Goal: Transaction & Acquisition: Book appointment/travel/reservation

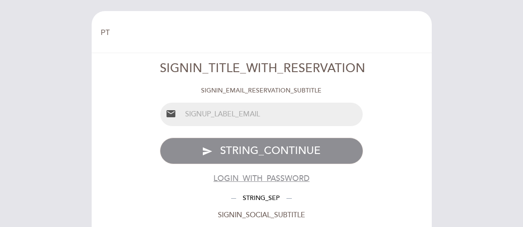
select select "pt"
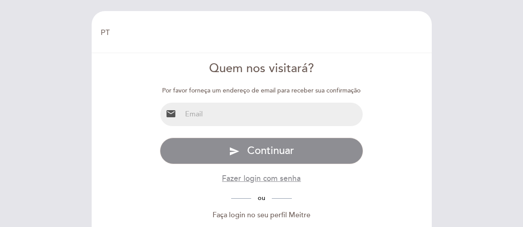
click at [241, 126] on input "email" at bounding box center [272, 114] width 181 height 23
type input "[EMAIL_ADDRESS][DOMAIN_NAME]"
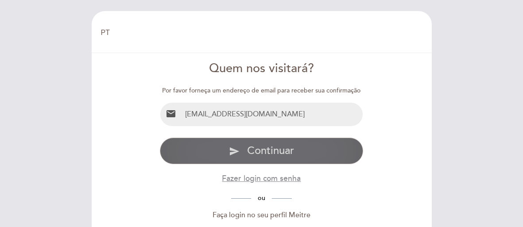
click at [257, 157] on span "Continuar" at bounding box center [270, 150] width 47 height 13
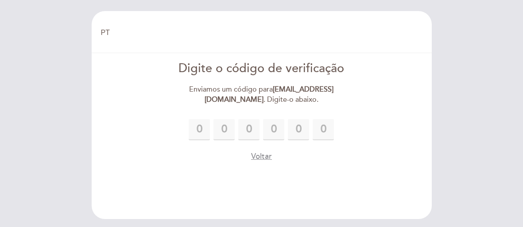
type input "6"
type input "1"
type input "7"
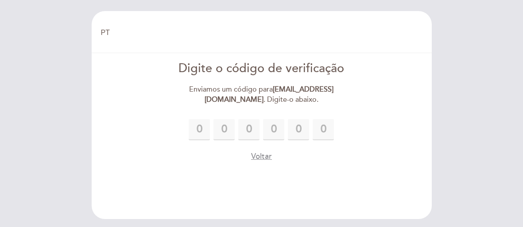
type input "4"
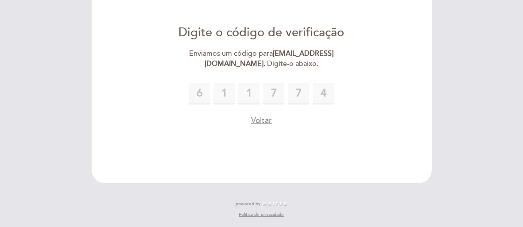
click at [334, 105] on input "4" at bounding box center [323, 93] width 21 height 21
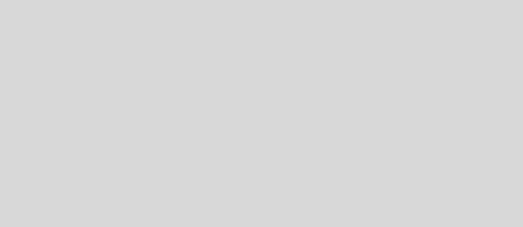
select select "pt"
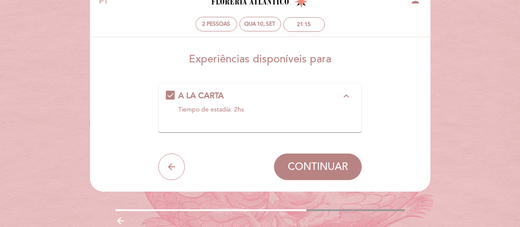
scroll to position [35, 0]
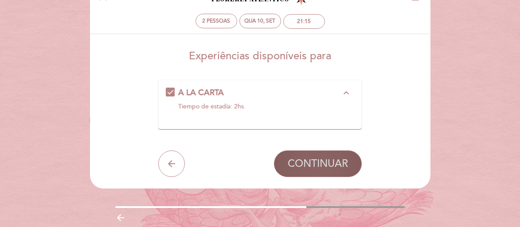
click at [332, 170] on span "CONTINUAR" at bounding box center [317, 164] width 60 height 12
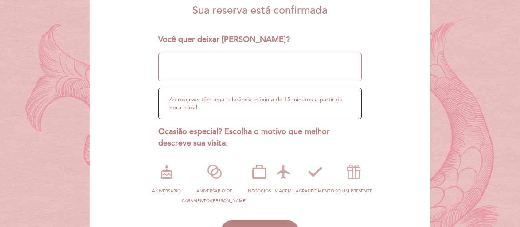
scroll to position [216, 0]
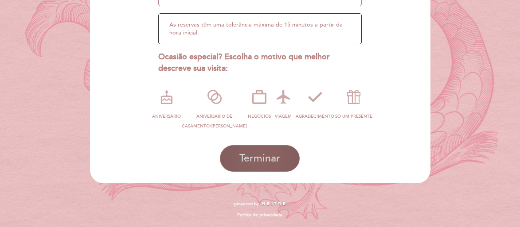
click at [268, 148] on button "Terminar" at bounding box center [260, 158] width 80 height 27
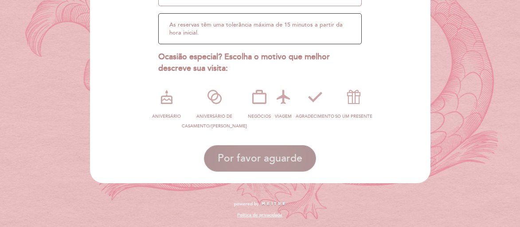
scroll to position [35, 0]
